Goal: Information Seeking & Learning: Check status

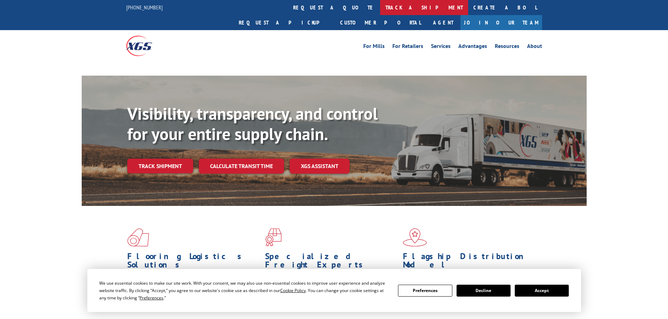
click at [380, 10] on link "track a shipment" at bounding box center [424, 7] width 88 height 15
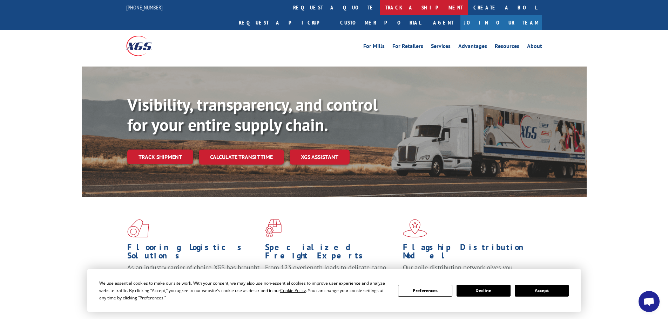
click at [380, 8] on link "track a shipment" at bounding box center [424, 7] width 88 height 15
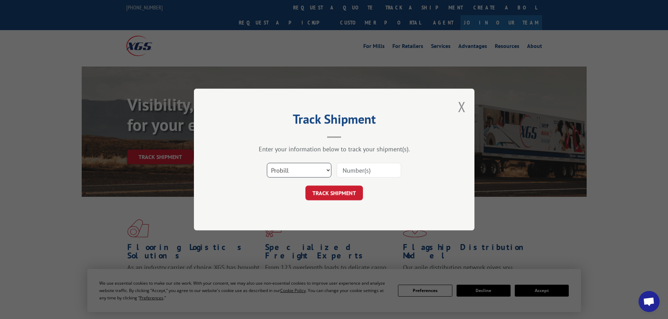
click at [298, 172] on select "Select category... Probill BOL PO" at bounding box center [299, 170] width 65 height 15
select select "bol"
click at [267, 163] on select "Select category... Probill BOL PO" at bounding box center [299, 170] width 65 height 15
click at [358, 170] on input at bounding box center [369, 170] width 65 height 15
paste input "6013170"
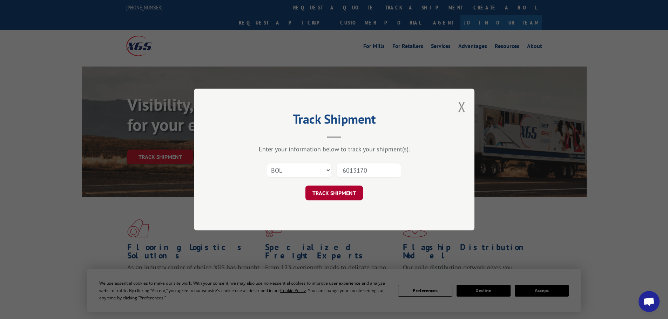
type input "6013170"
click at [337, 190] on button "TRACK SHIPMENT" at bounding box center [334, 193] width 58 height 15
